Goal: Information Seeking & Learning: Learn about a topic

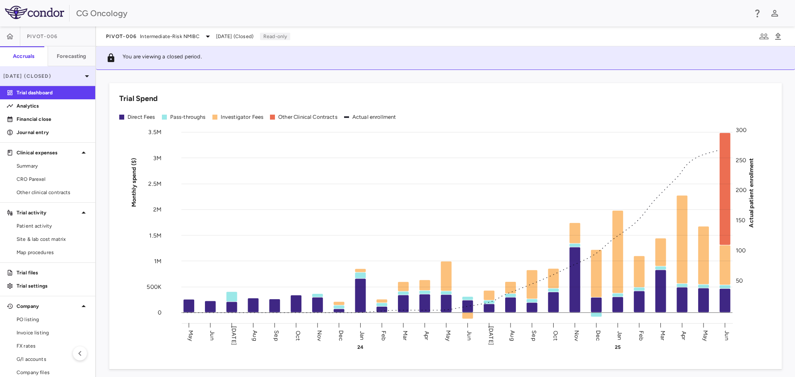
click at [82, 77] on icon at bounding box center [87, 76] width 10 height 10
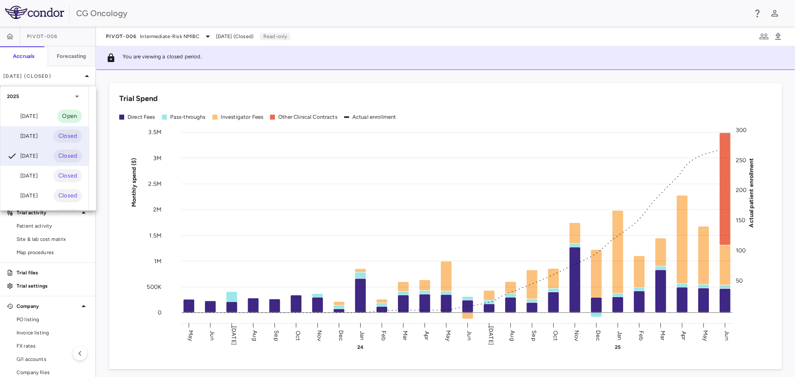
click at [37, 132] on div "[DATE]" at bounding box center [22, 136] width 31 height 10
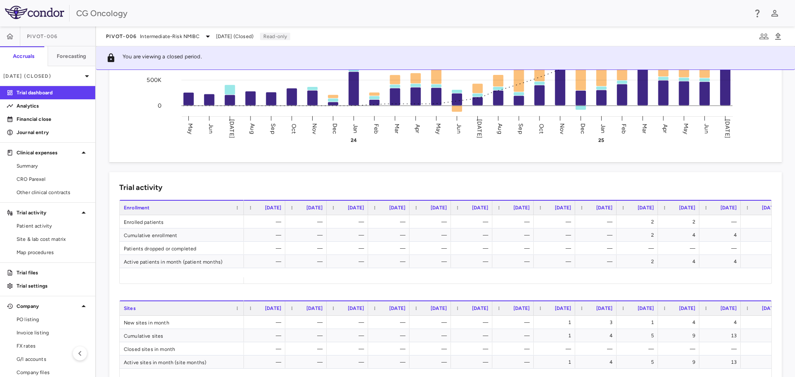
scroll to position [0, 638]
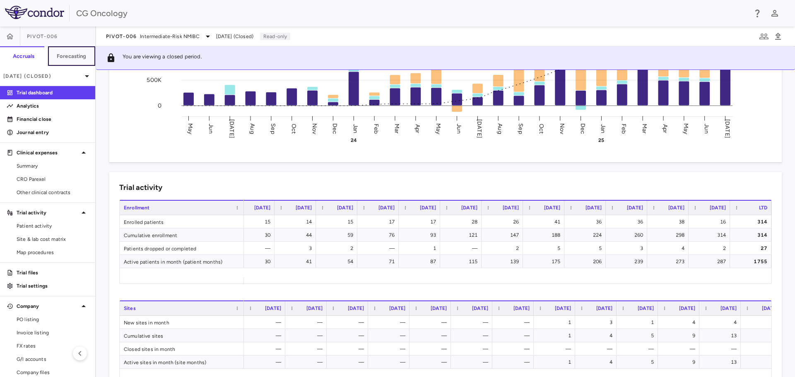
click at [62, 53] on h6 "Forecasting" at bounding box center [72, 56] width 30 height 7
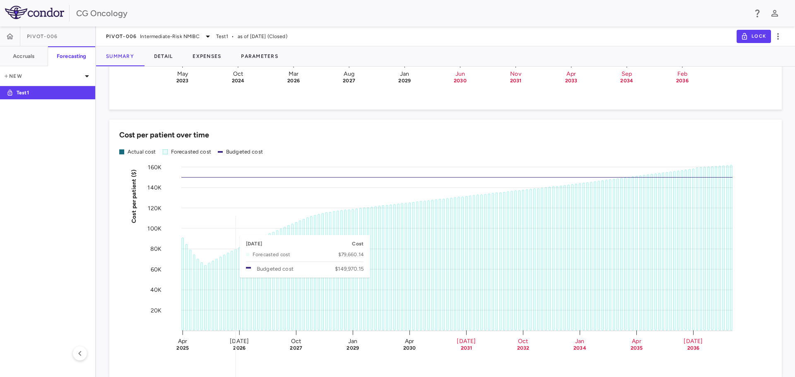
scroll to position [1104, 0]
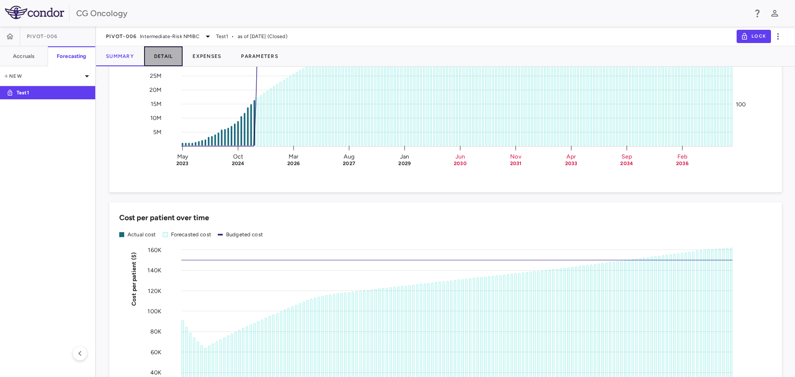
click at [163, 56] on button "Detail" at bounding box center [163, 56] width 39 height 20
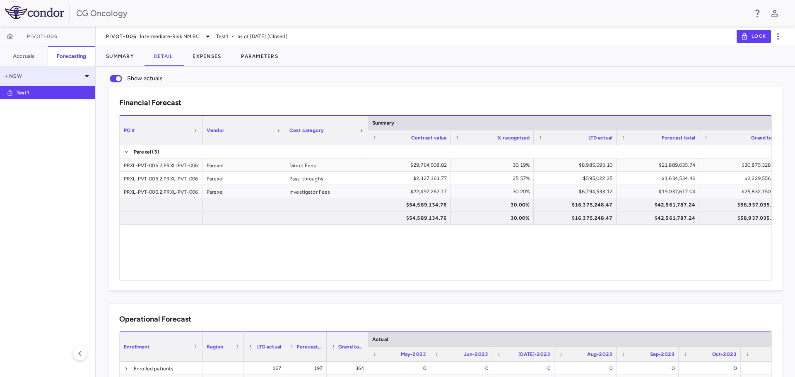
click at [87, 78] on icon at bounding box center [87, 76] width 10 height 10
click at [87, 78] on div at bounding box center [397, 188] width 795 height 377
click at [80, 351] on icon "button" at bounding box center [80, 353] width 10 height 10
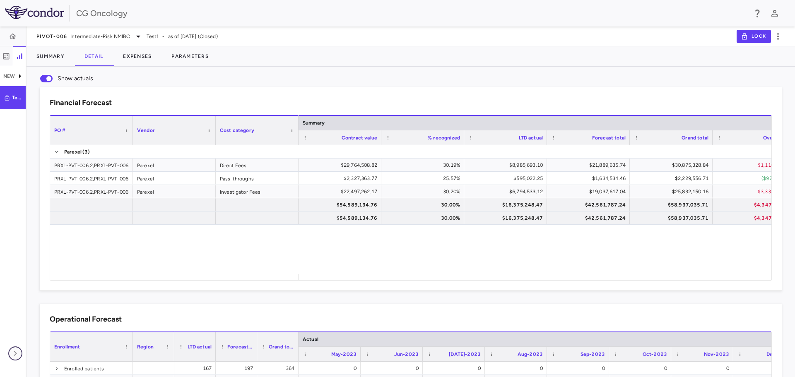
click at [17, 352] on icon "button" at bounding box center [15, 353] width 10 height 10
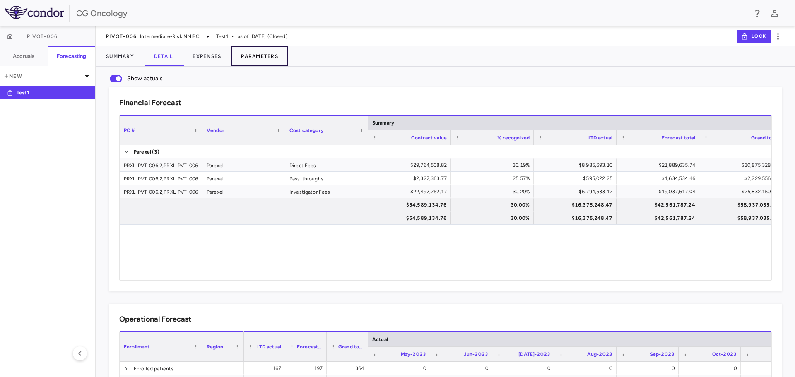
click at [267, 58] on button "Parameters" at bounding box center [259, 56] width 57 height 20
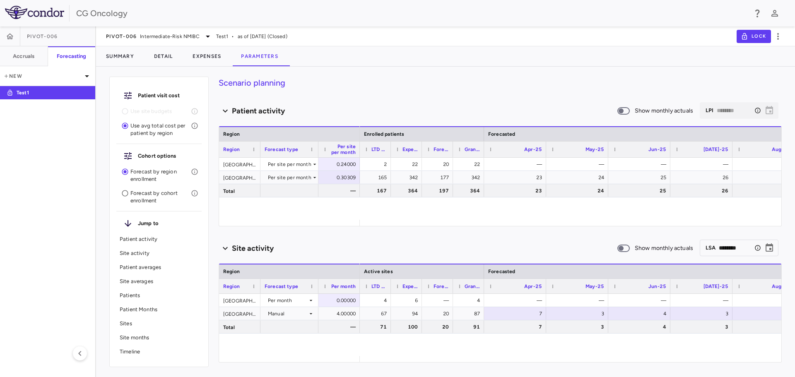
click at [131, 254] on p "Site activity" at bounding box center [159, 253] width 79 height 7
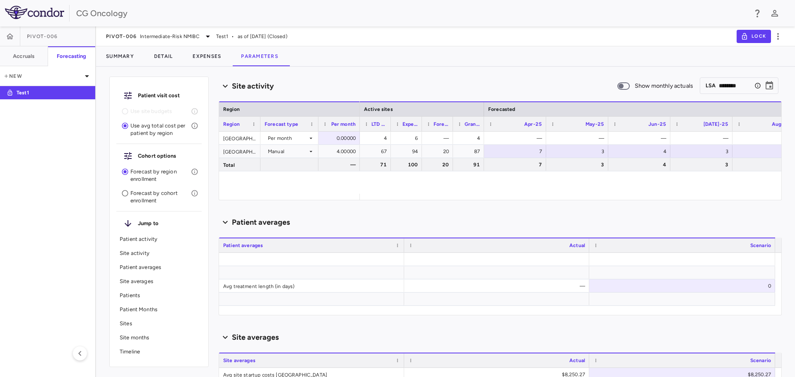
scroll to position [166, 0]
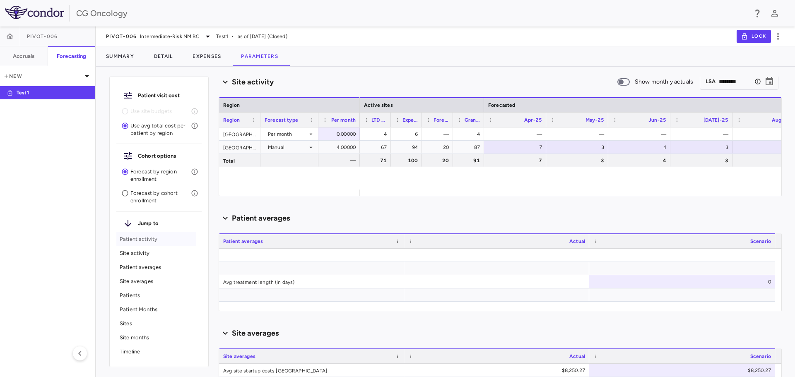
click at [135, 238] on p "Patient activity" at bounding box center [159, 238] width 79 height 7
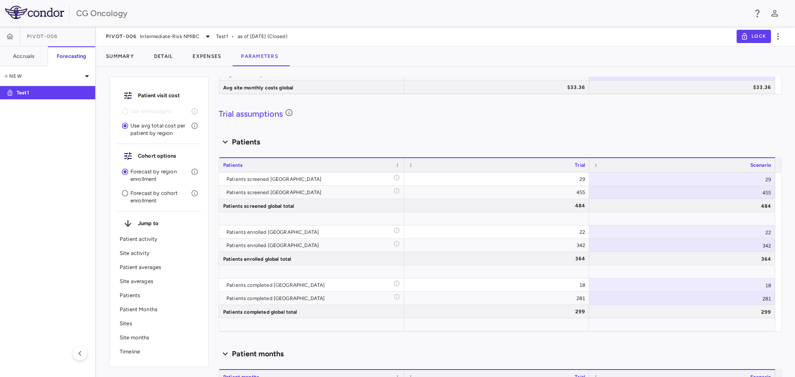
scroll to position [650, 0]
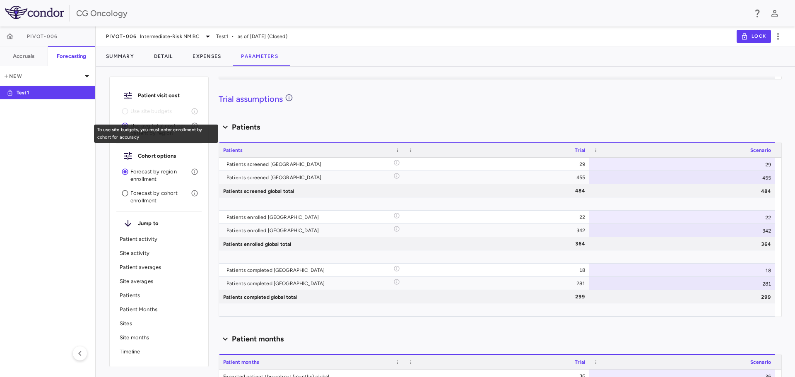
click at [124, 111] on li "Use site budgets" at bounding box center [158, 111] width 85 height 14
click at [108, 192] on div "Patient visit cost Use site budgets Use avg total cost per patient by region Co…" at bounding box center [445, 225] width 699 height 304
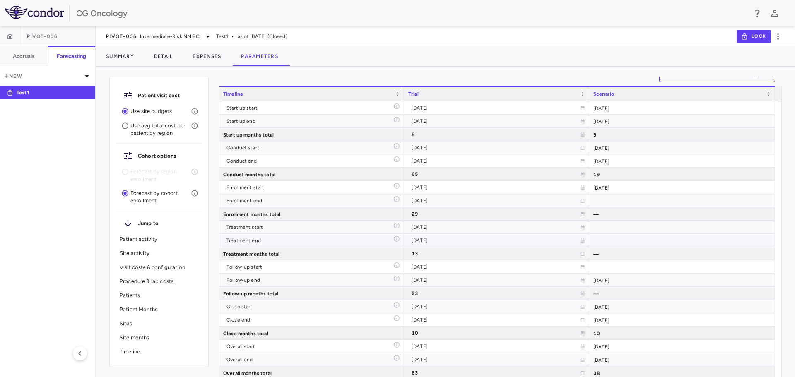
scroll to position [1780, 0]
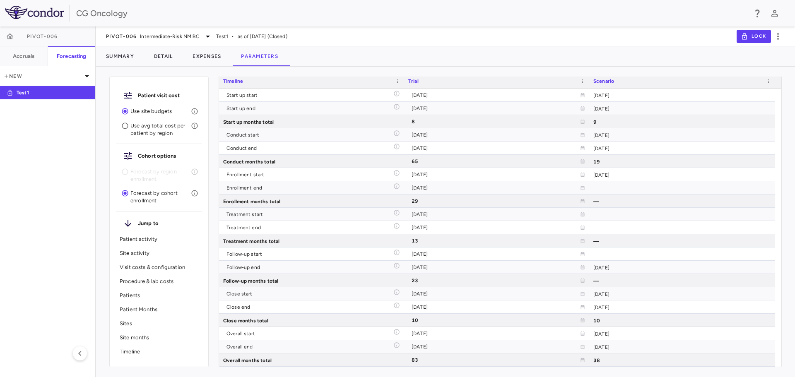
click at [144, 239] on p "Patient activity" at bounding box center [159, 238] width 79 height 7
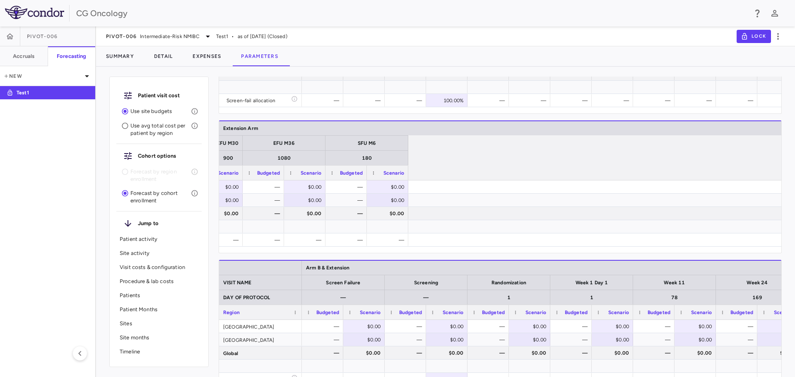
scroll to position [0, 0]
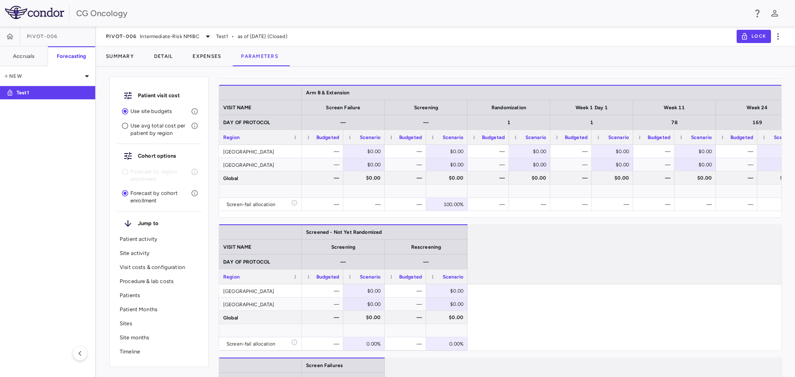
click at [254, 34] on span "as of [DATE] (Closed)" at bounding box center [263, 36] width 50 height 7
